Goal: Information Seeking & Learning: Check status

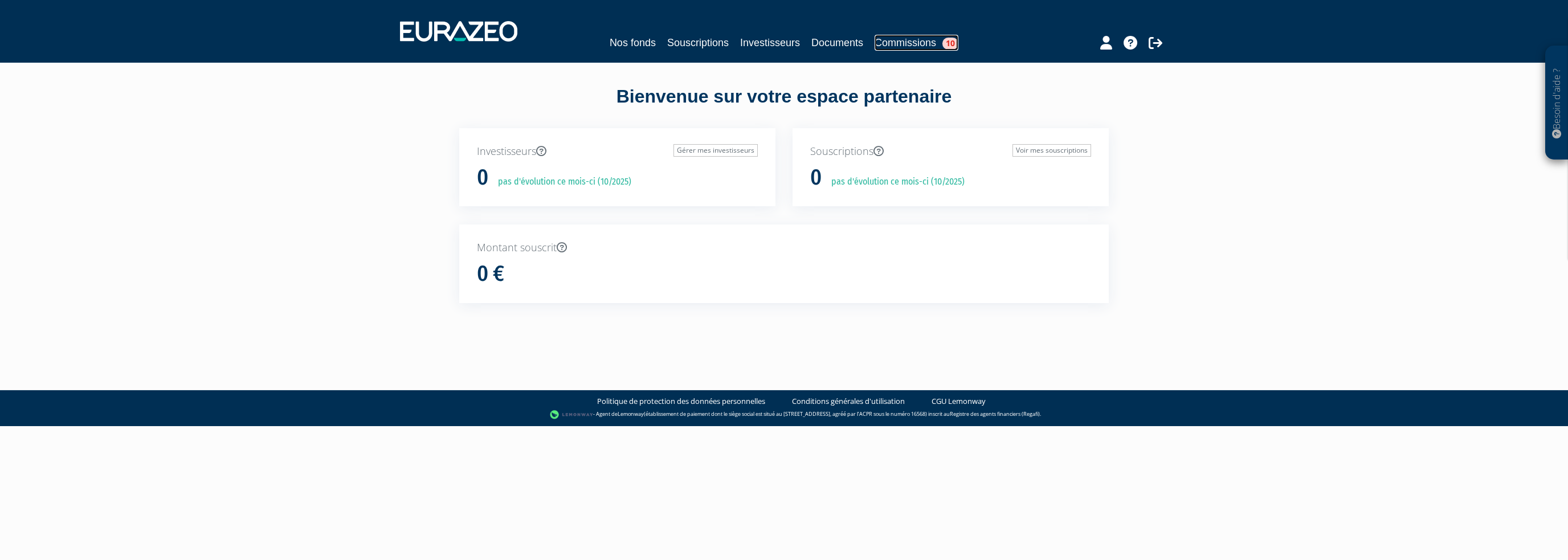
click at [899, 41] on link "Commissions 10" at bounding box center [916, 43] width 84 height 16
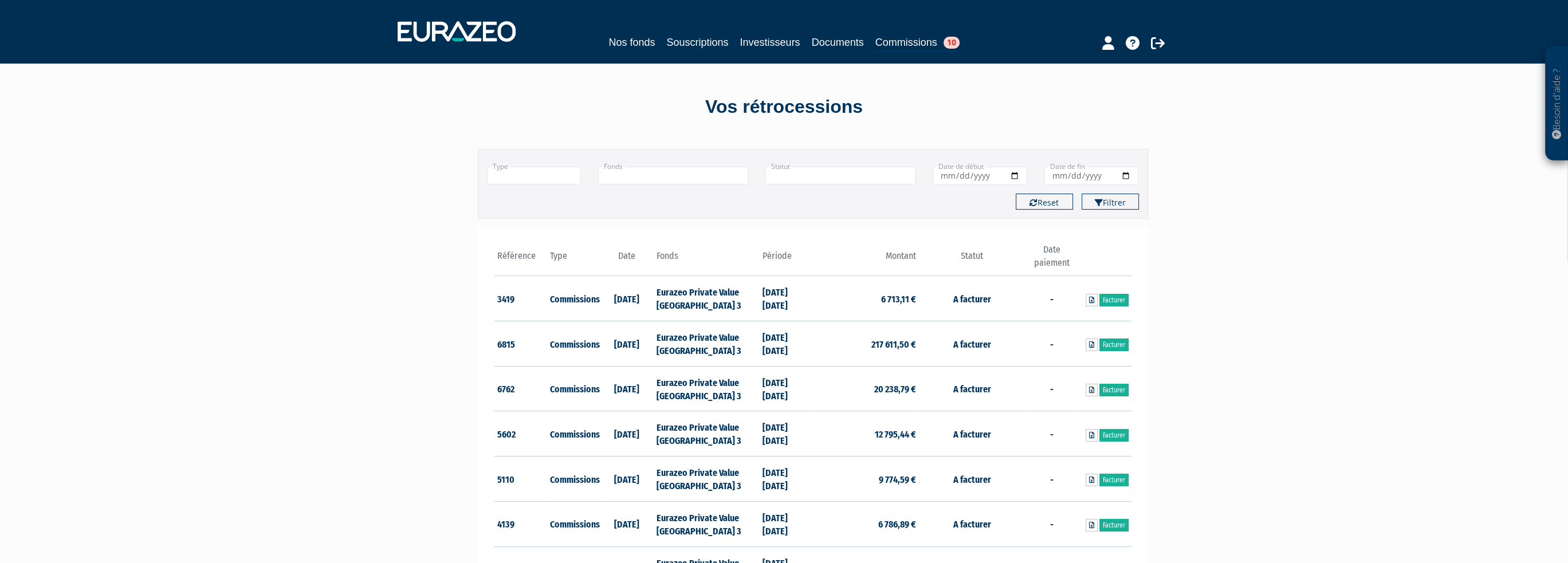
click at [626, 257] on th "Date" at bounding box center [627, 259] width 53 height 33
click at [1014, 172] on input "Date de début" at bounding box center [980, 176] width 95 height 19
click at [852, 210] on div "Type Droits d'entrée Commissions + Fonds Eurazeo Private Value Europe 3 + En at…" at bounding box center [813, 183] width 670 height 70
click at [1041, 201] on button "Reset" at bounding box center [1045, 201] width 58 height 16
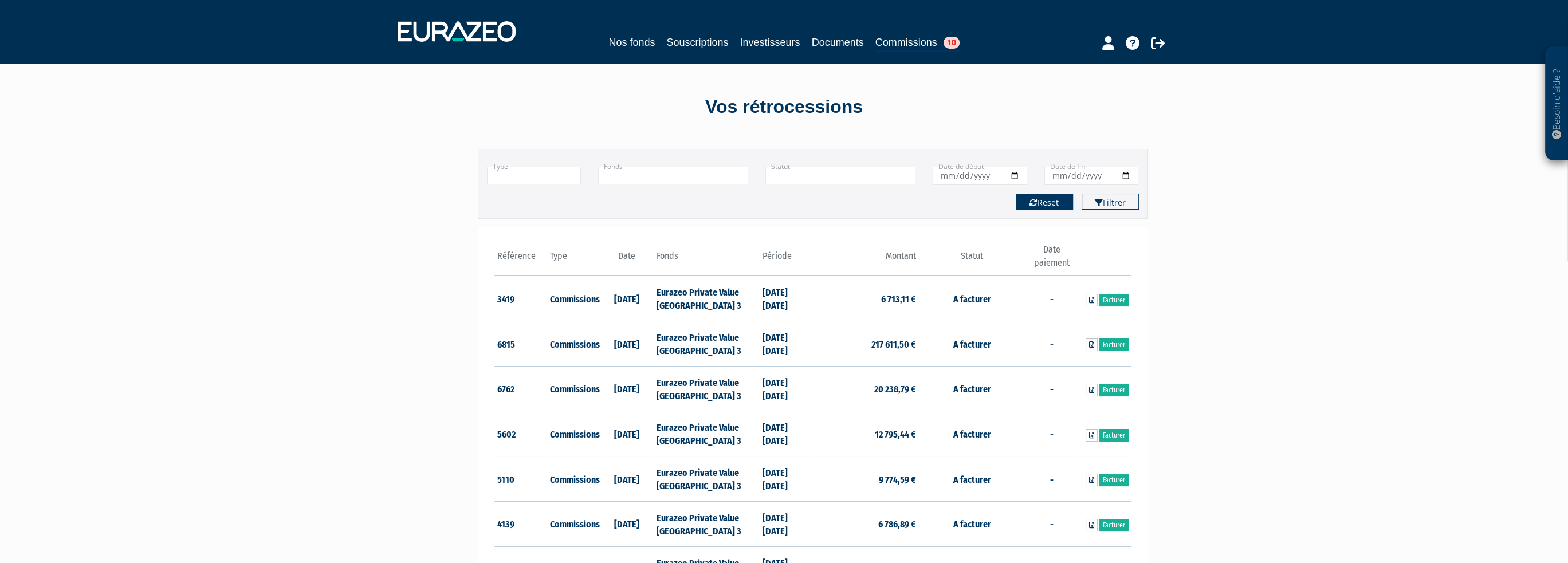
type input "+"
click at [1015, 173] on input "Date de début" at bounding box center [980, 176] width 95 height 19
type input "2025-04-01"
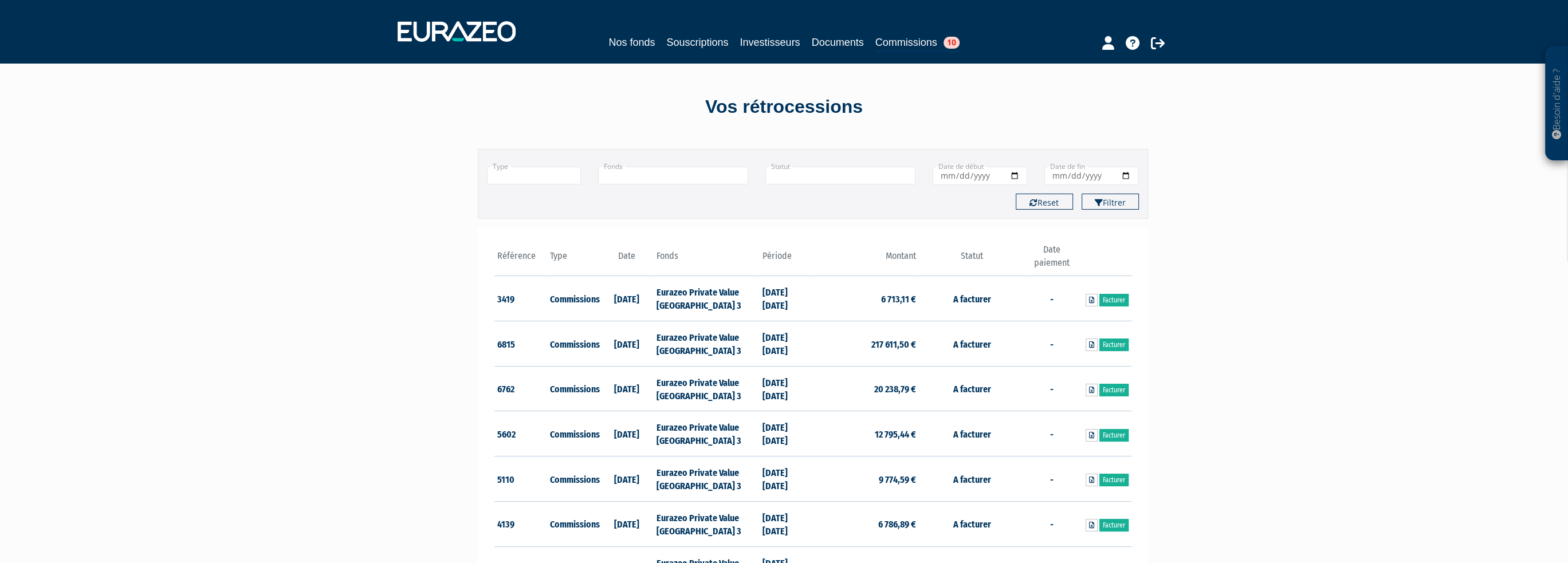
click at [1125, 173] on input "Date de fin" at bounding box center [1092, 176] width 95 height 19
type input "2025-09-30"
click at [1116, 203] on button "Filtrer" at bounding box center [1111, 201] width 58 height 16
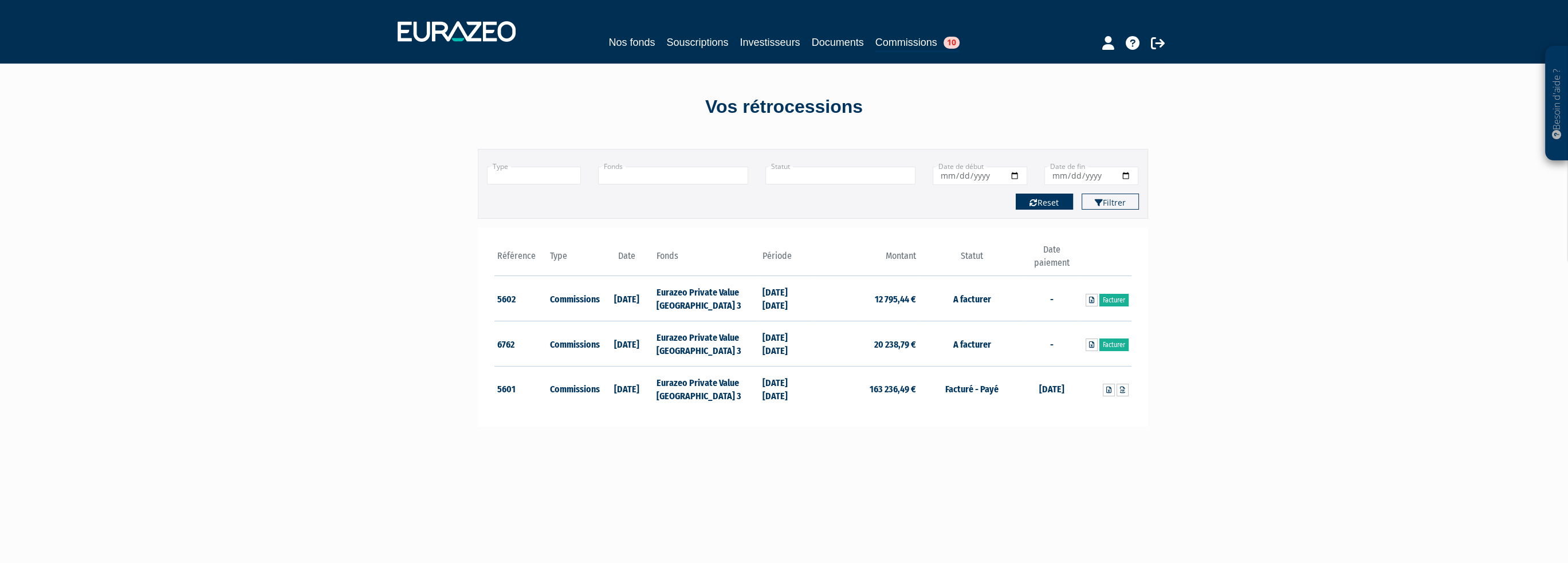
click at [1045, 203] on button "Reset" at bounding box center [1045, 201] width 58 height 16
type input "+"
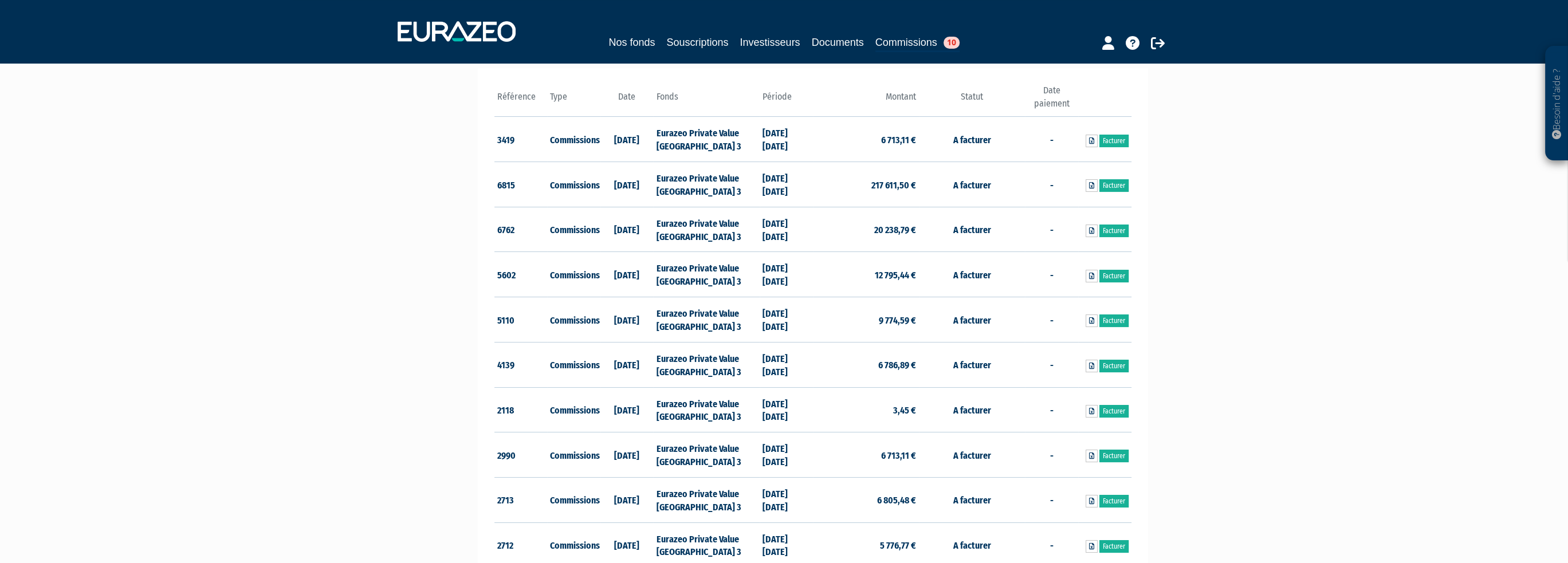
scroll to position [172, 0]
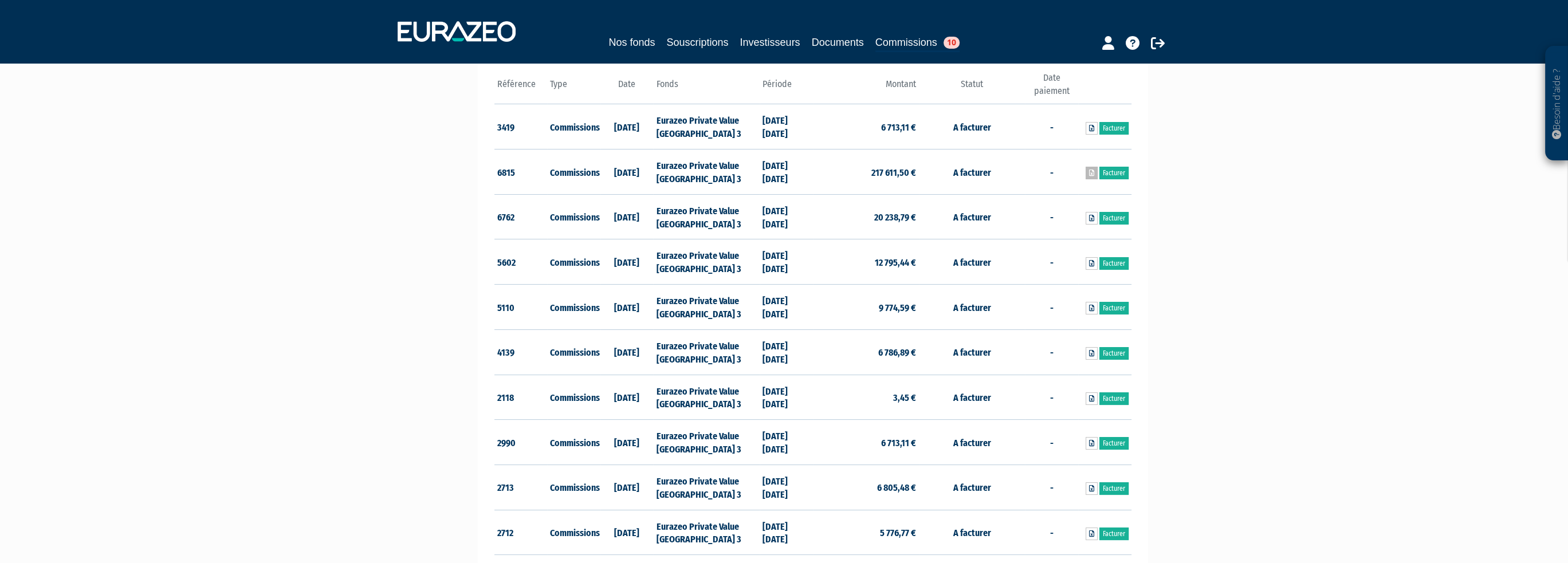
click at [1090, 173] on icon at bounding box center [1091, 173] width 5 height 7
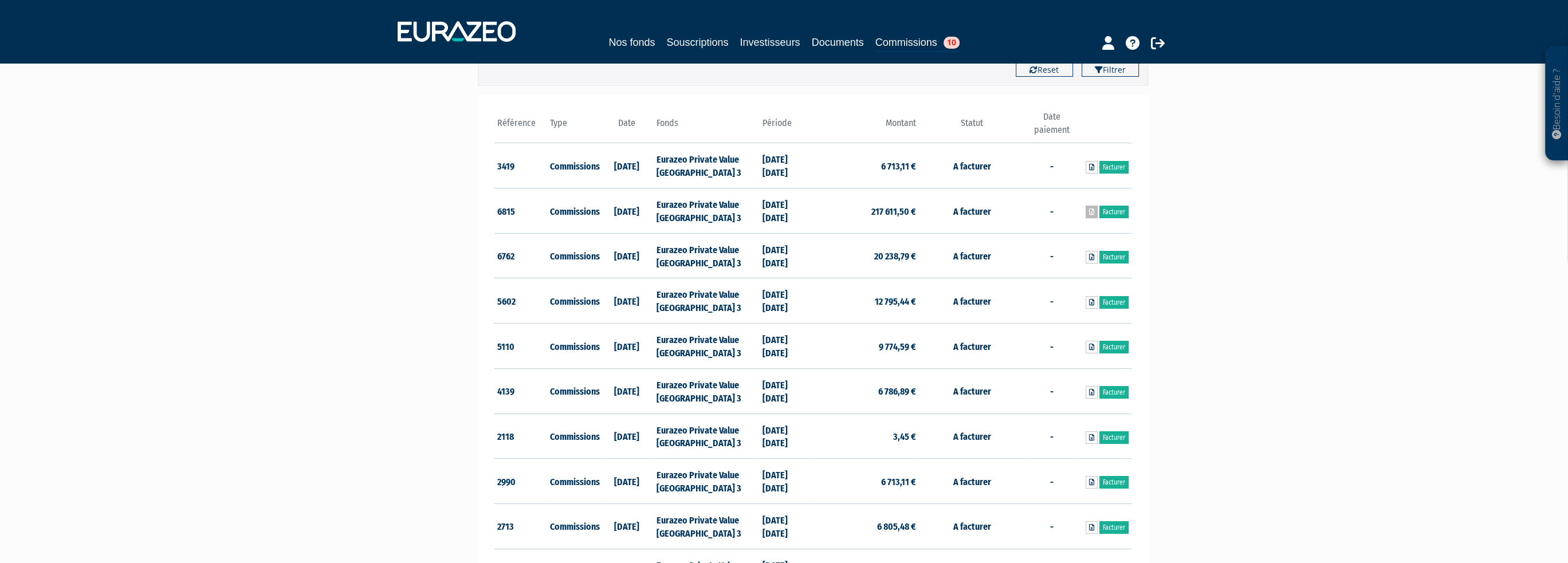
scroll to position [114, 0]
